Goal: Complete application form

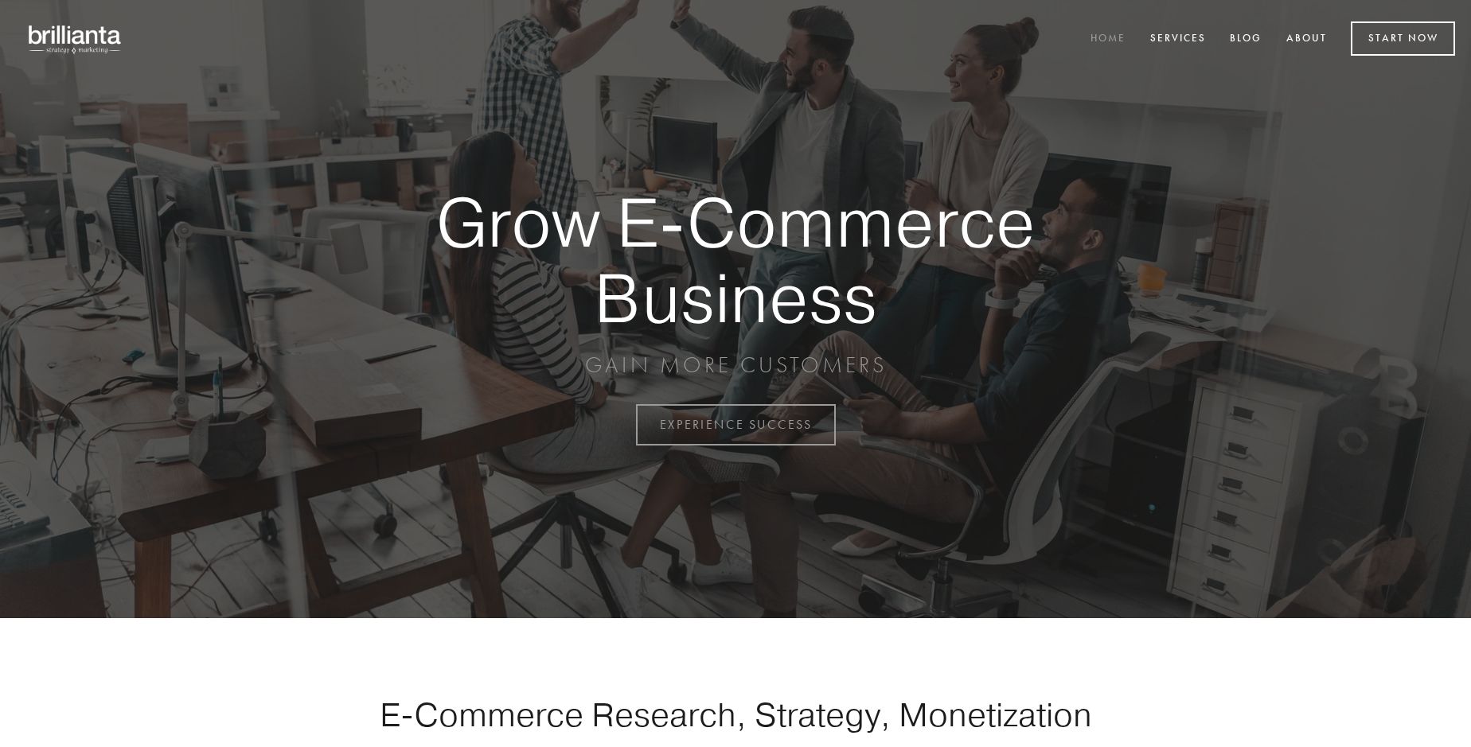
scroll to position [4171, 0]
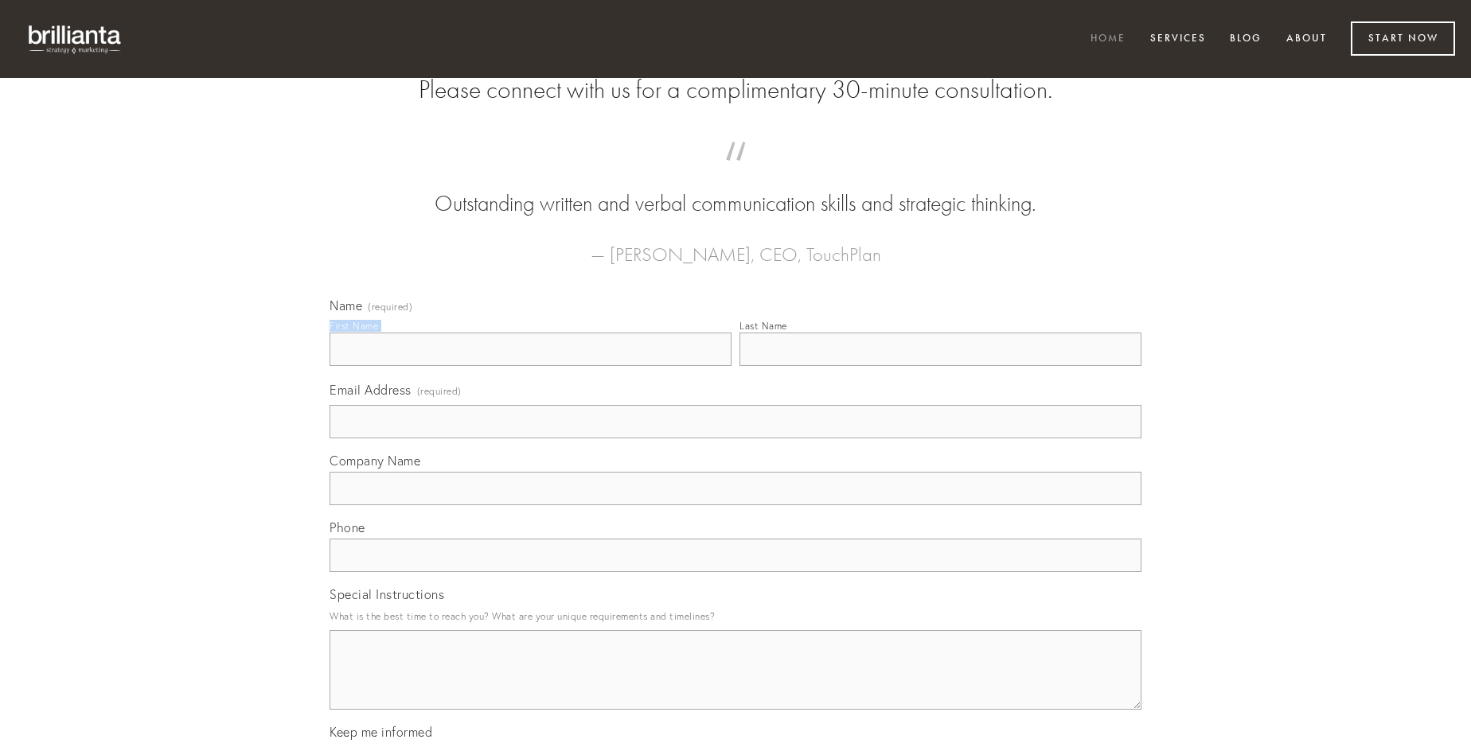
type input "[PERSON_NAME]"
click at [940, 366] on input "Last Name" at bounding box center [940, 349] width 402 height 33
type input "[PERSON_NAME]"
click at [735, 438] on input "Email Address (required)" at bounding box center [735, 421] width 812 height 33
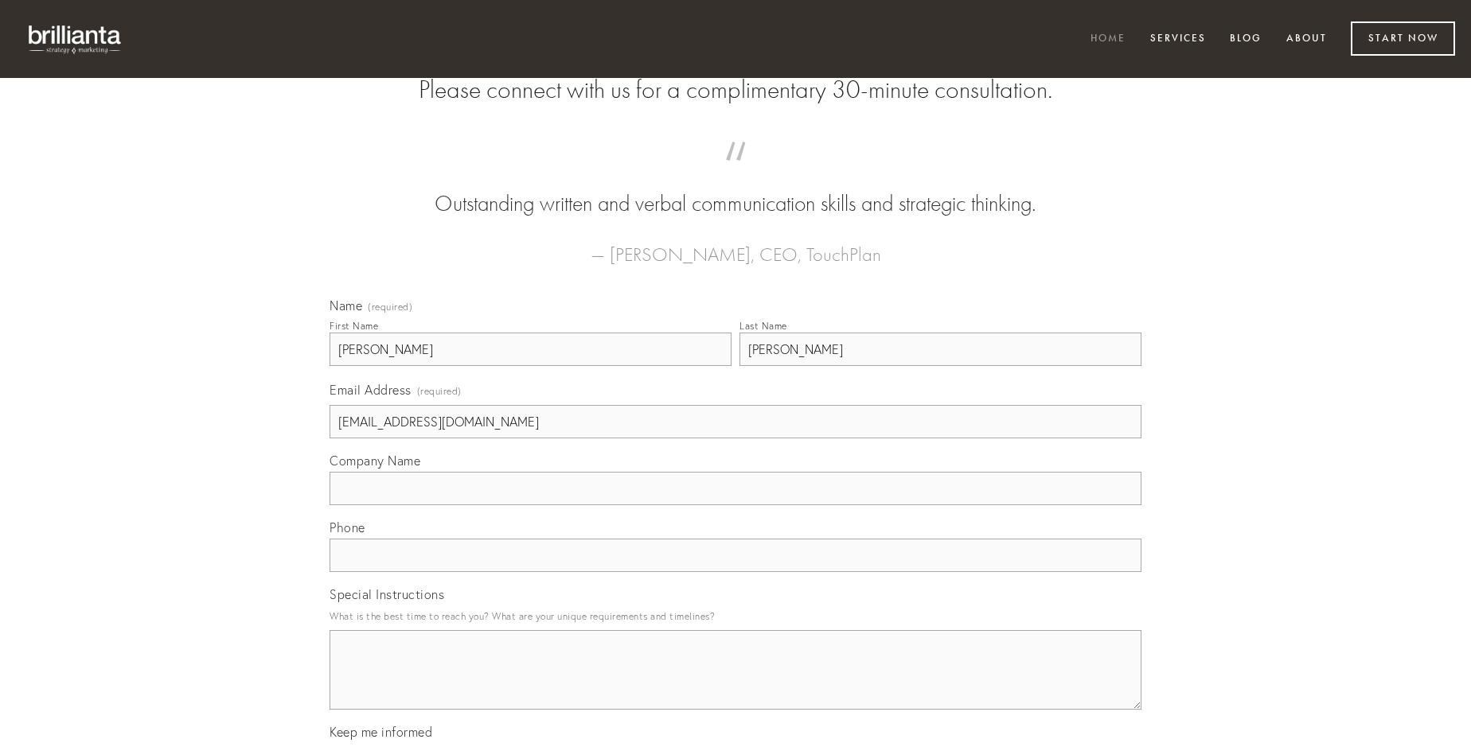
type input "[EMAIL_ADDRESS][DOMAIN_NAME]"
click at [735, 505] on input "Company Name" at bounding box center [735, 488] width 812 height 33
type input "veniam"
click at [735, 572] on input "text" at bounding box center [735, 555] width 812 height 33
click at [735, 684] on textarea "Special Instructions" at bounding box center [735, 670] width 812 height 80
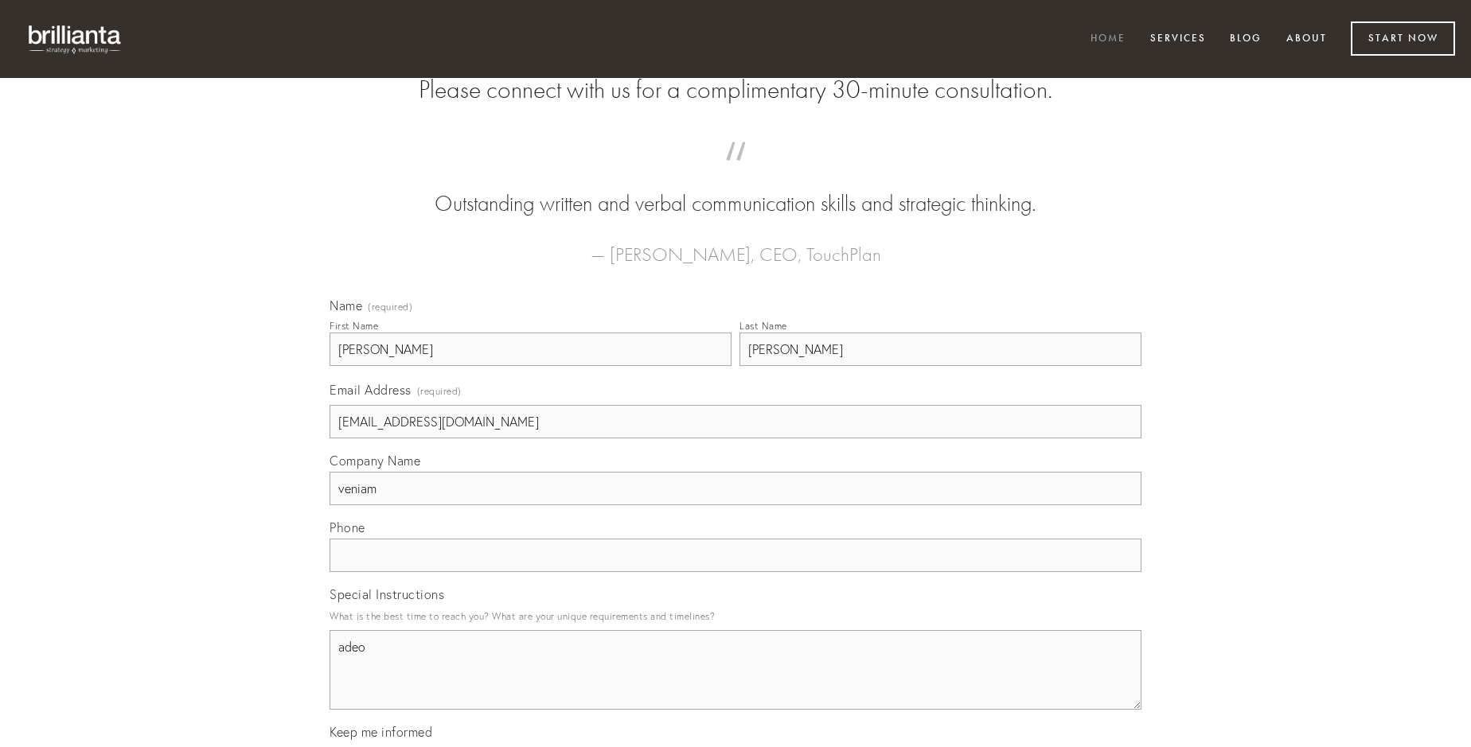
type textarea "adeo"
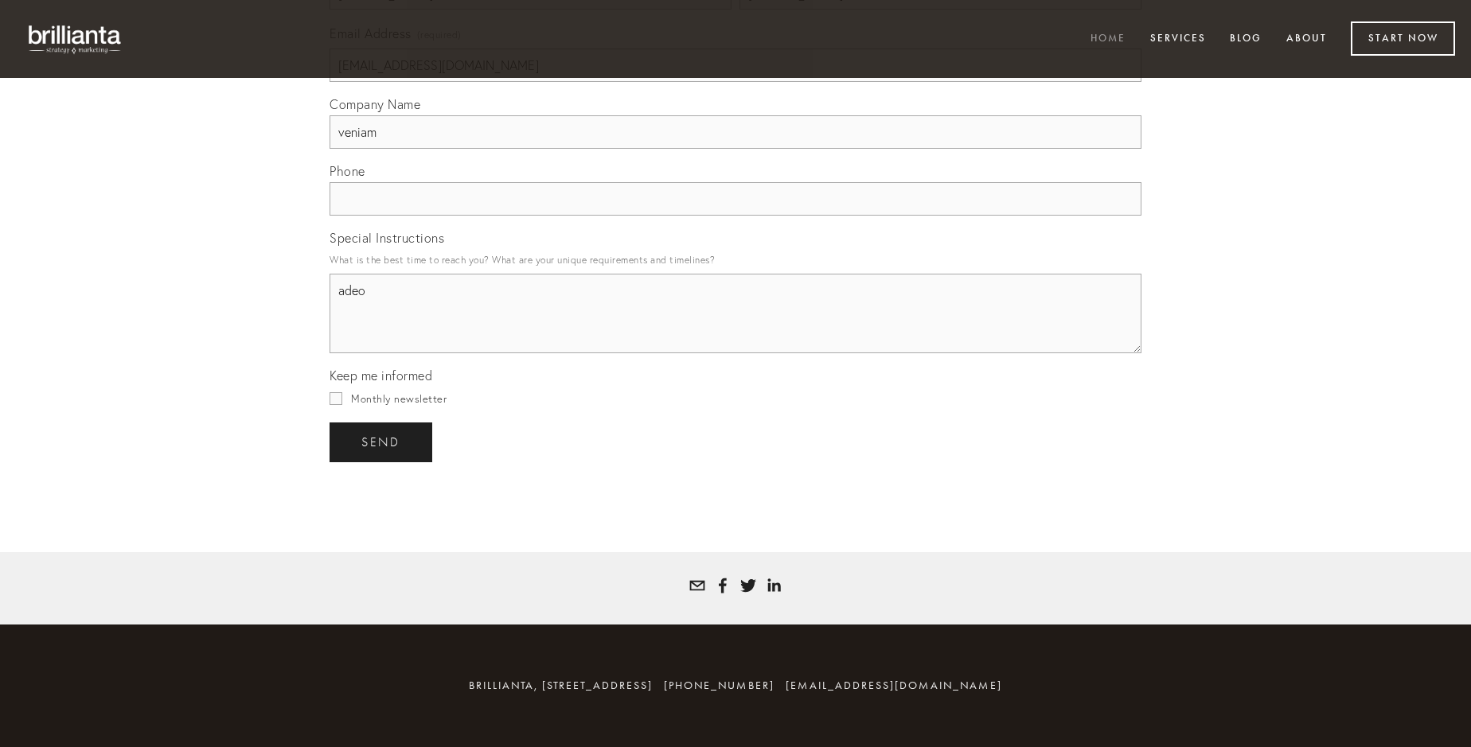
click at [382, 442] on span "send" at bounding box center [380, 442] width 39 height 14
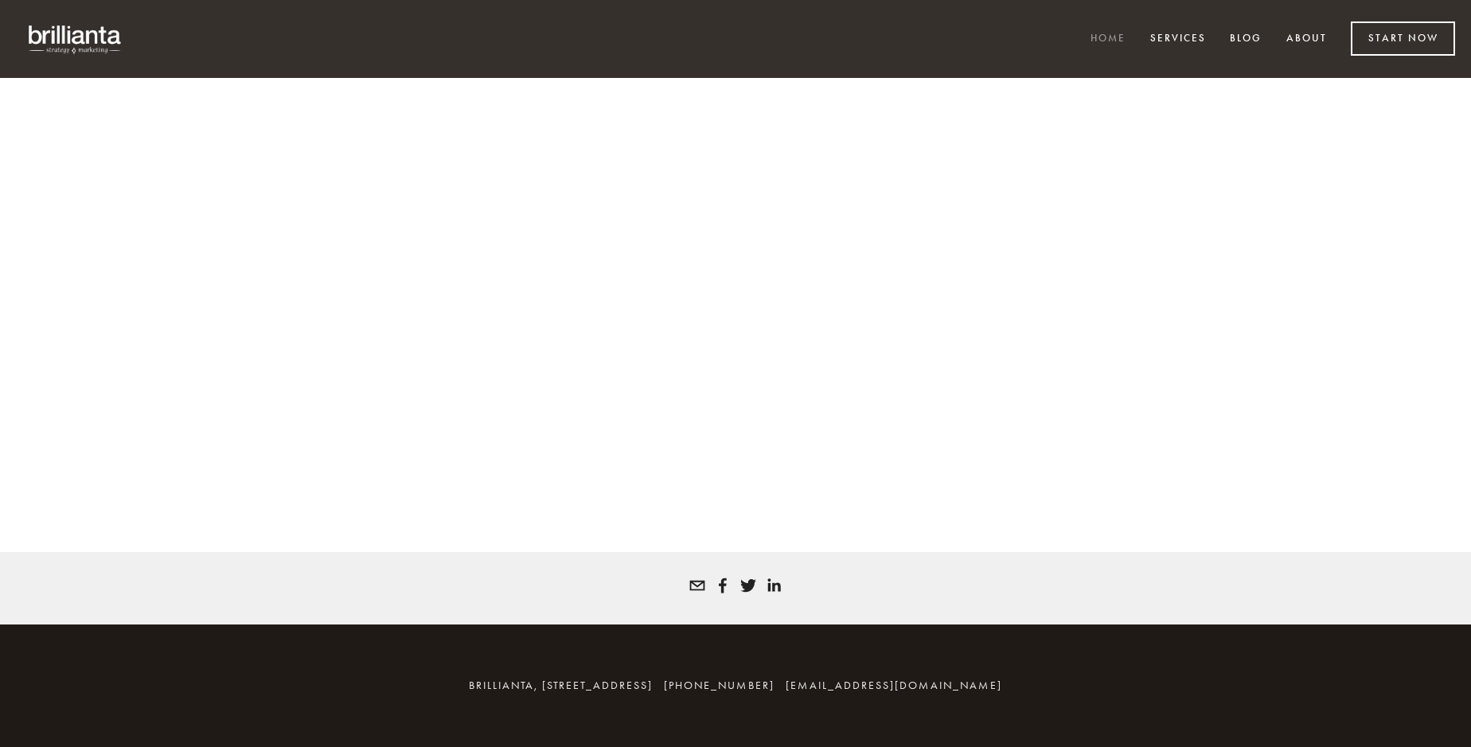
scroll to position [4150, 0]
